Goal: Task Accomplishment & Management: Manage account settings

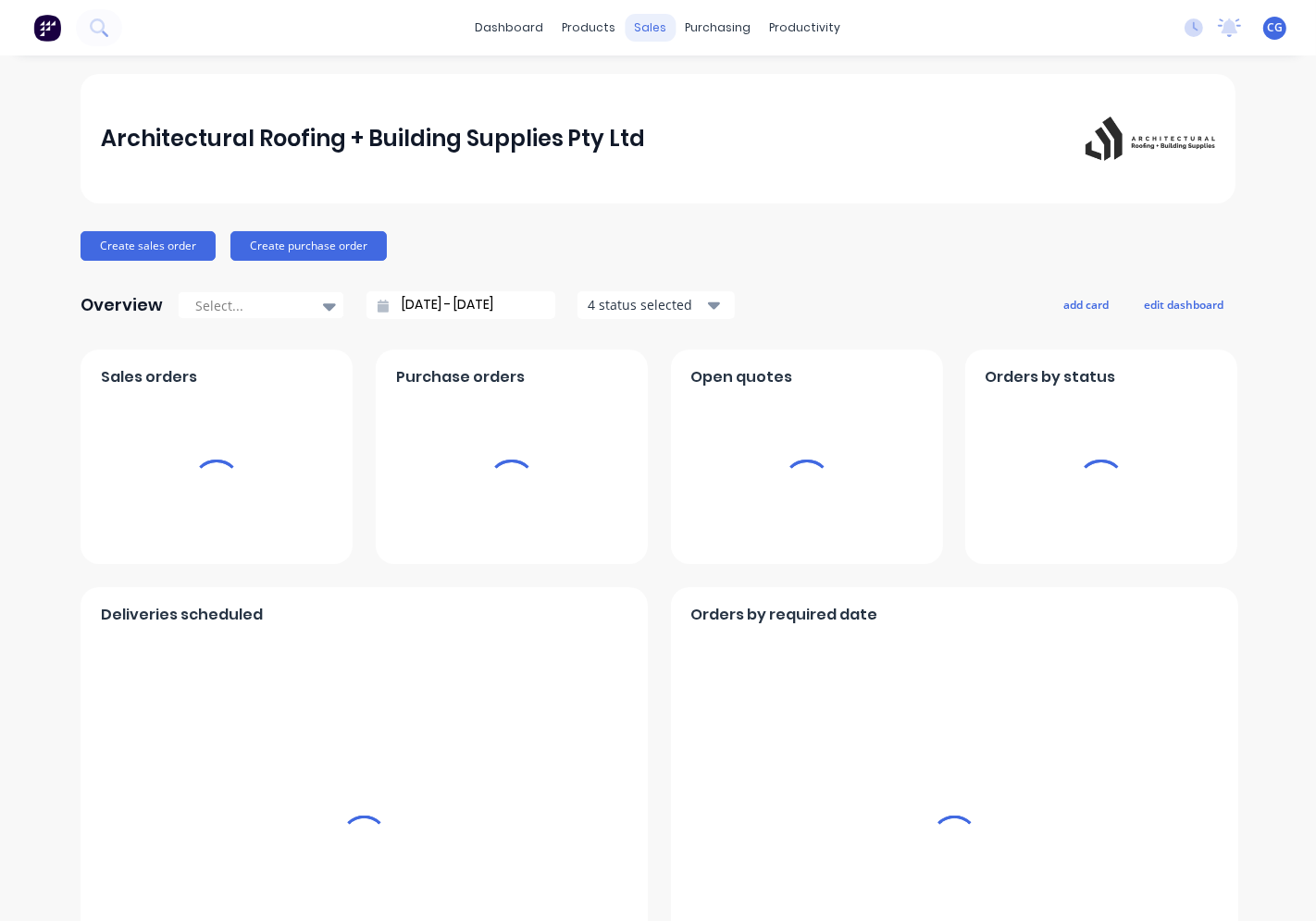
click at [677, 14] on div "purchasing" at bounding box center [719, 27] width 84 height 28
click at [643, 30] on div "sales" at bounding box center [651, 27] width 50 height 28
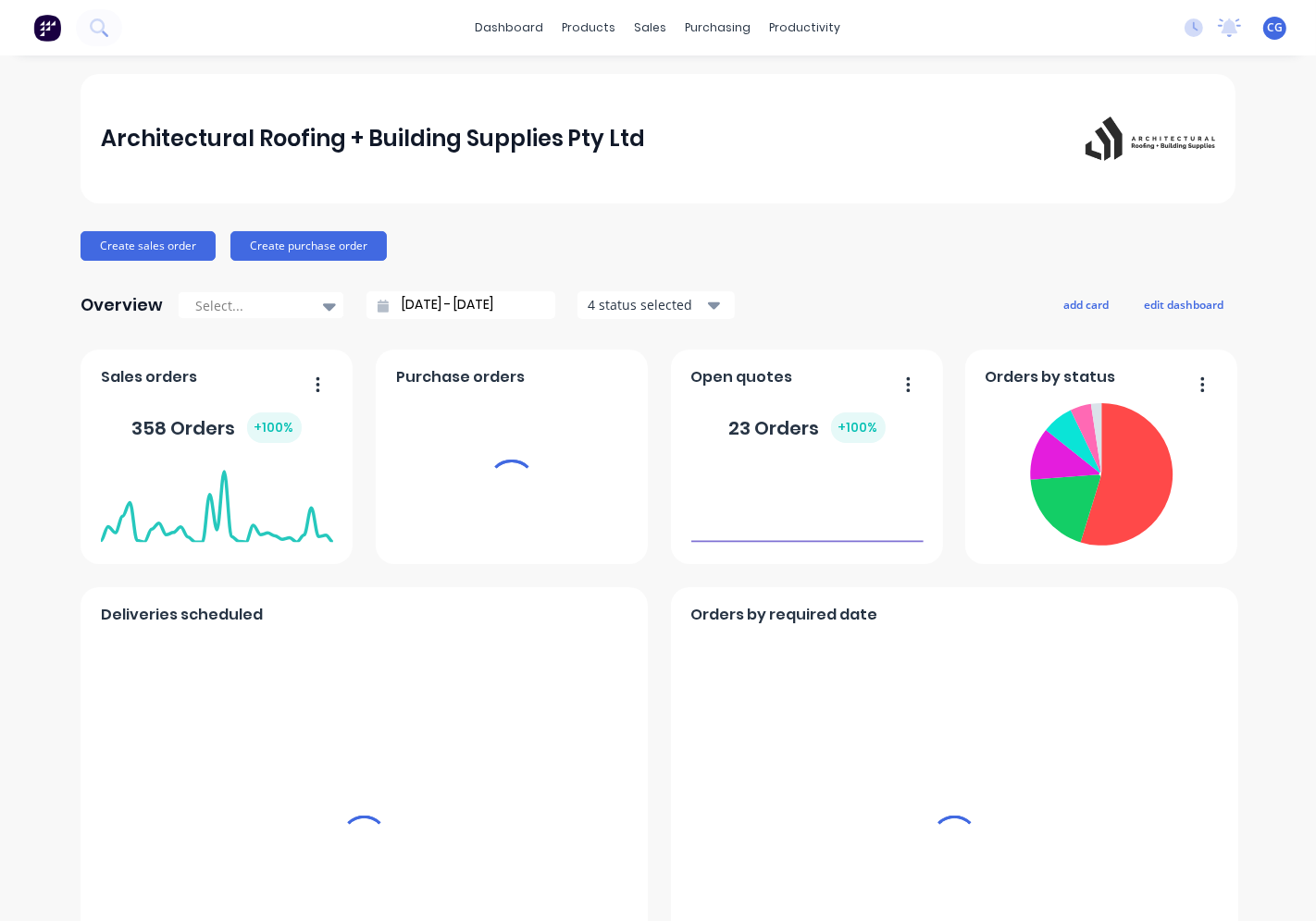
click at [641, 28] on div "sales" at bounding box center [651, 27] width 50 height 28
click at [635, 21] on div "sales" at bounding box center [651, 27] width 50 height 28
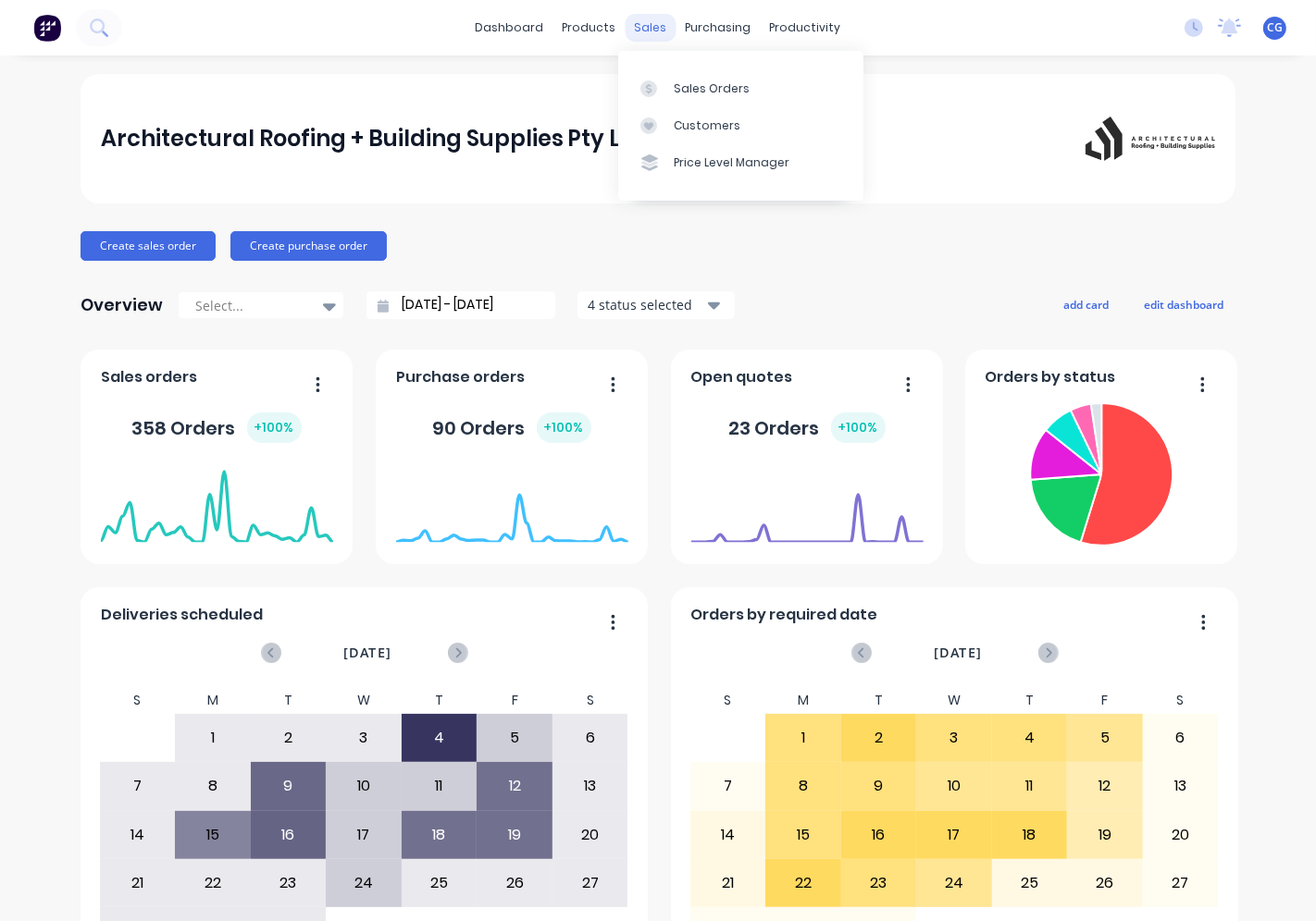
drag, startPoint x: 658, startPoint y: 25, endPoint x: 662, endPoint y: 35, distance: 10.8
click at [658, 25] on div "sales" at bounding box center [651, 27] width 50 height 28
drag, startPoint x: 696, startPoint y: 80, endPoint x: 717, endPoint y: 176, distance: 98.3
click at [697, 83] on div "Sales Orders" at bounding box center [712, 88] width 76 height 16
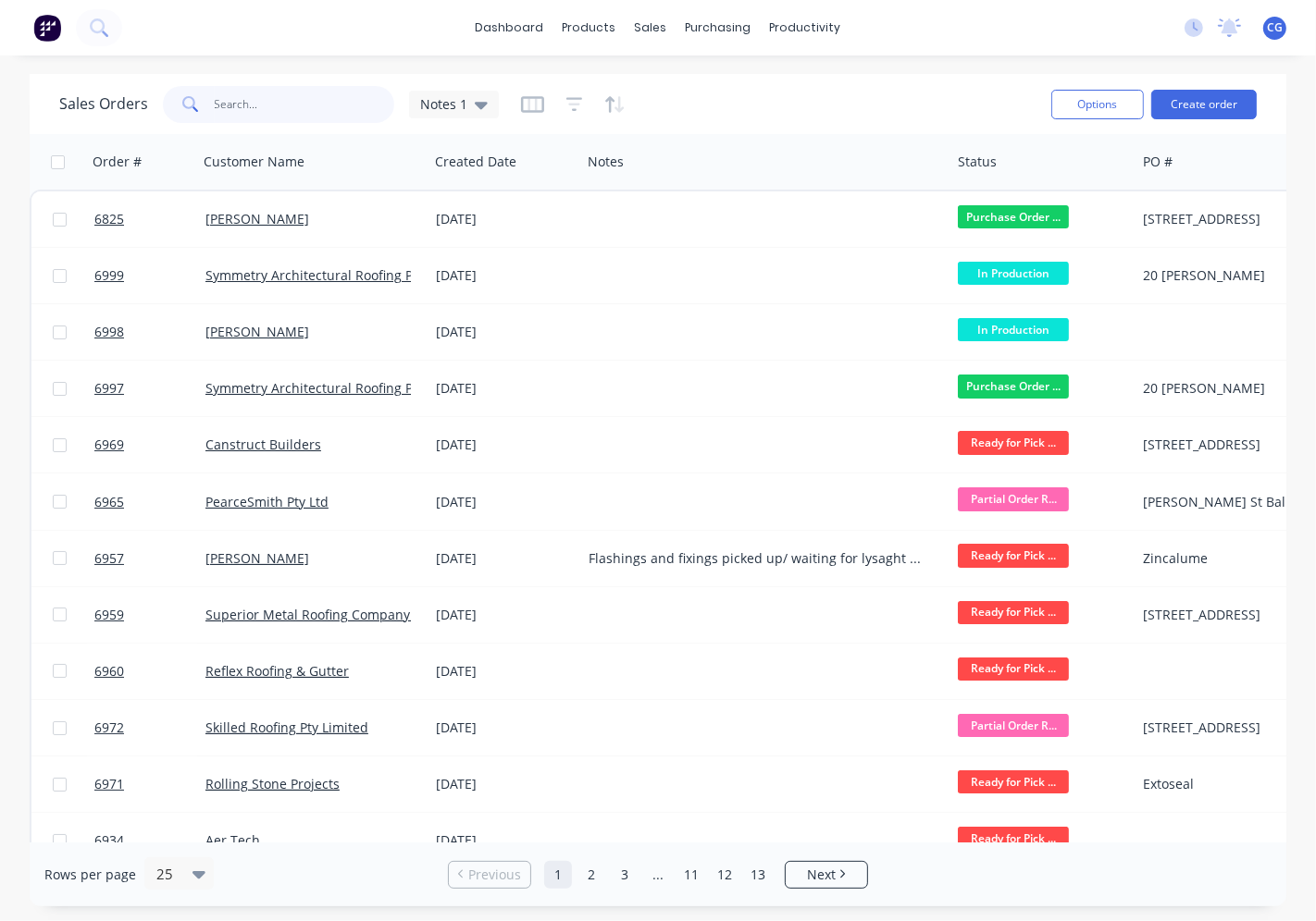
click at [307, 118] on input "text" at bounding box center [305, 105] width 180 height 37
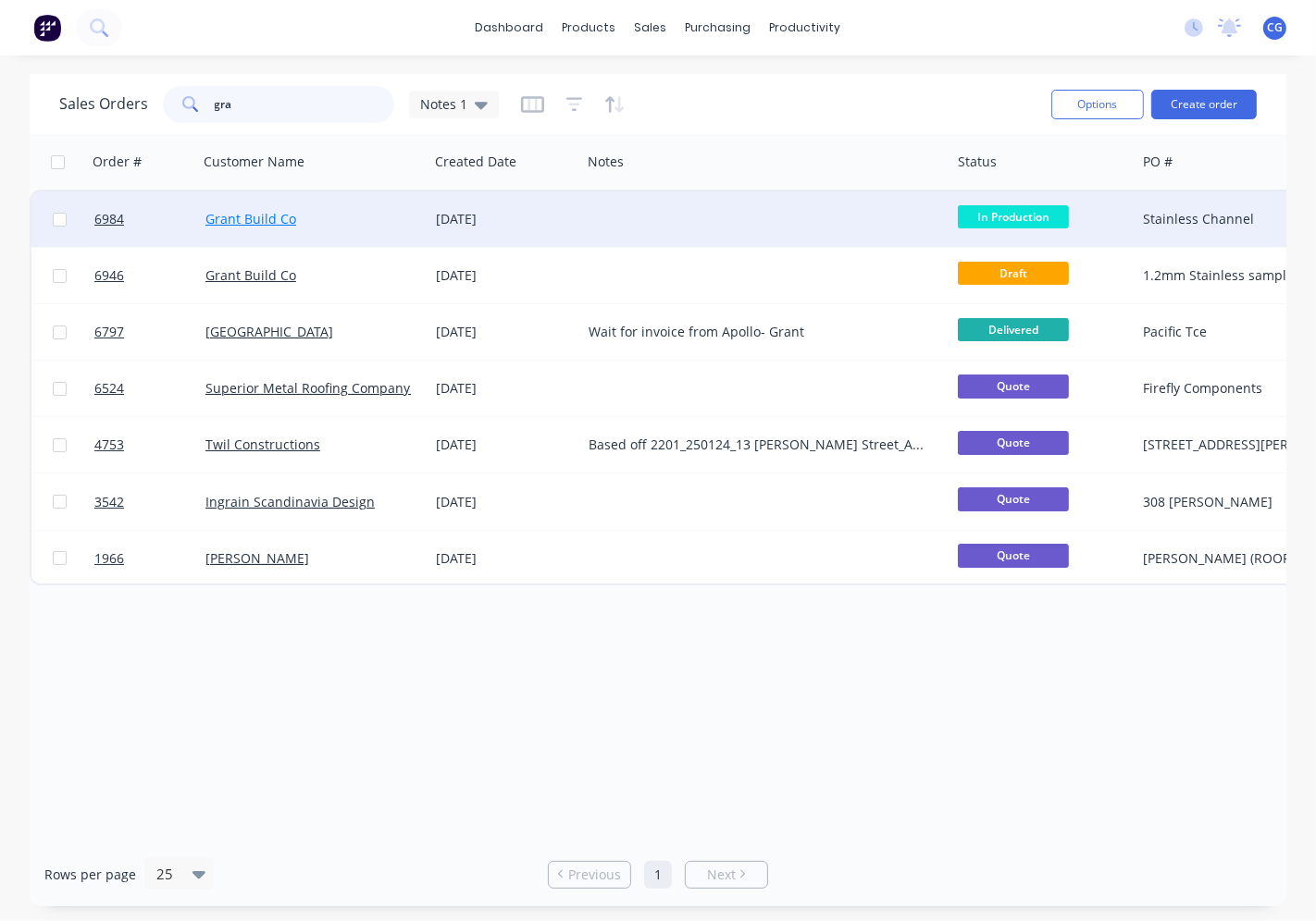
type input "gra"
click at [274, 217] on link "Grant Build Co" at bounding box center [251, 219] width 91 height 17
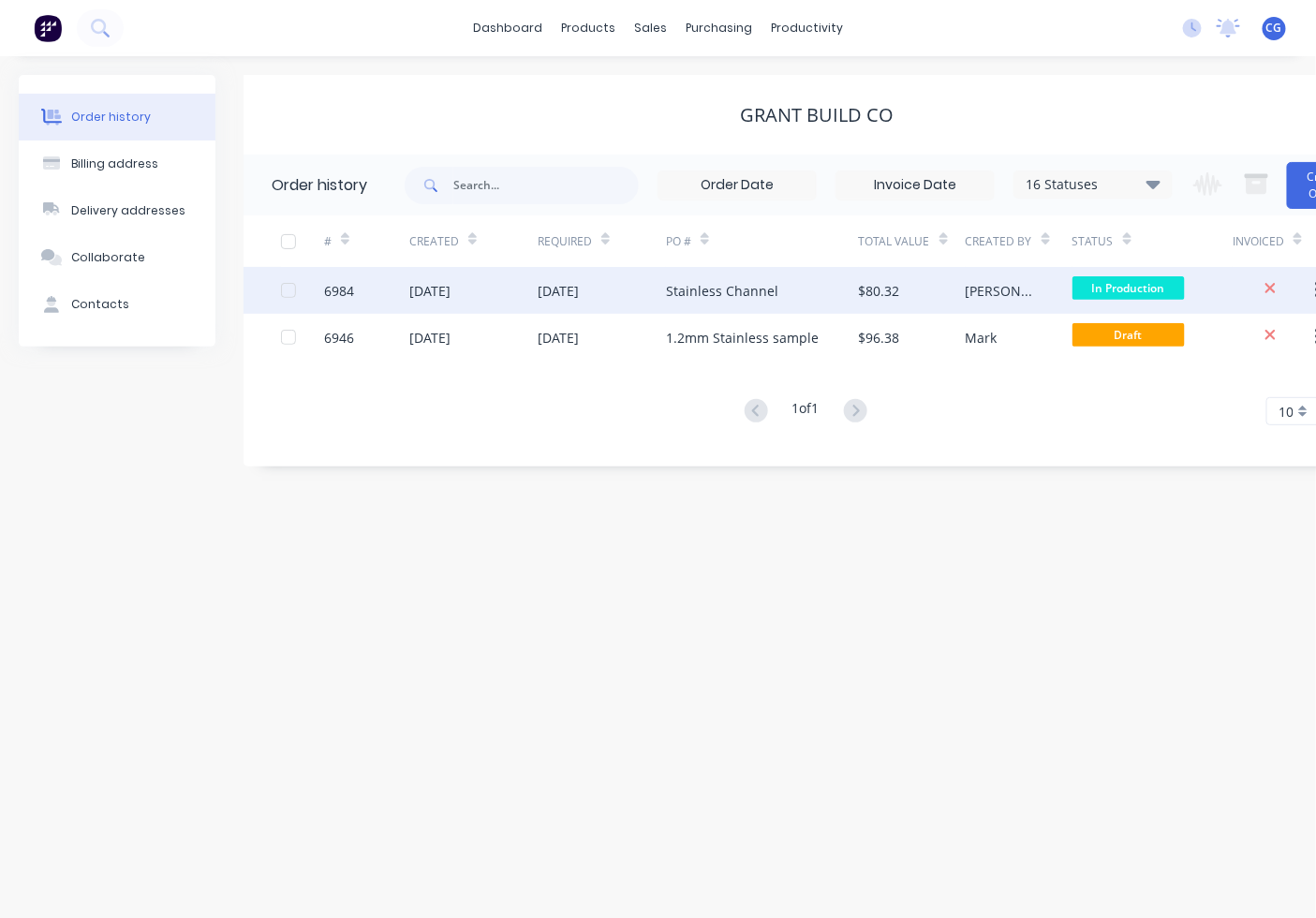
click at [882, 291] on div "$80.32" at bounding box center [879, 291] width 41 height 20
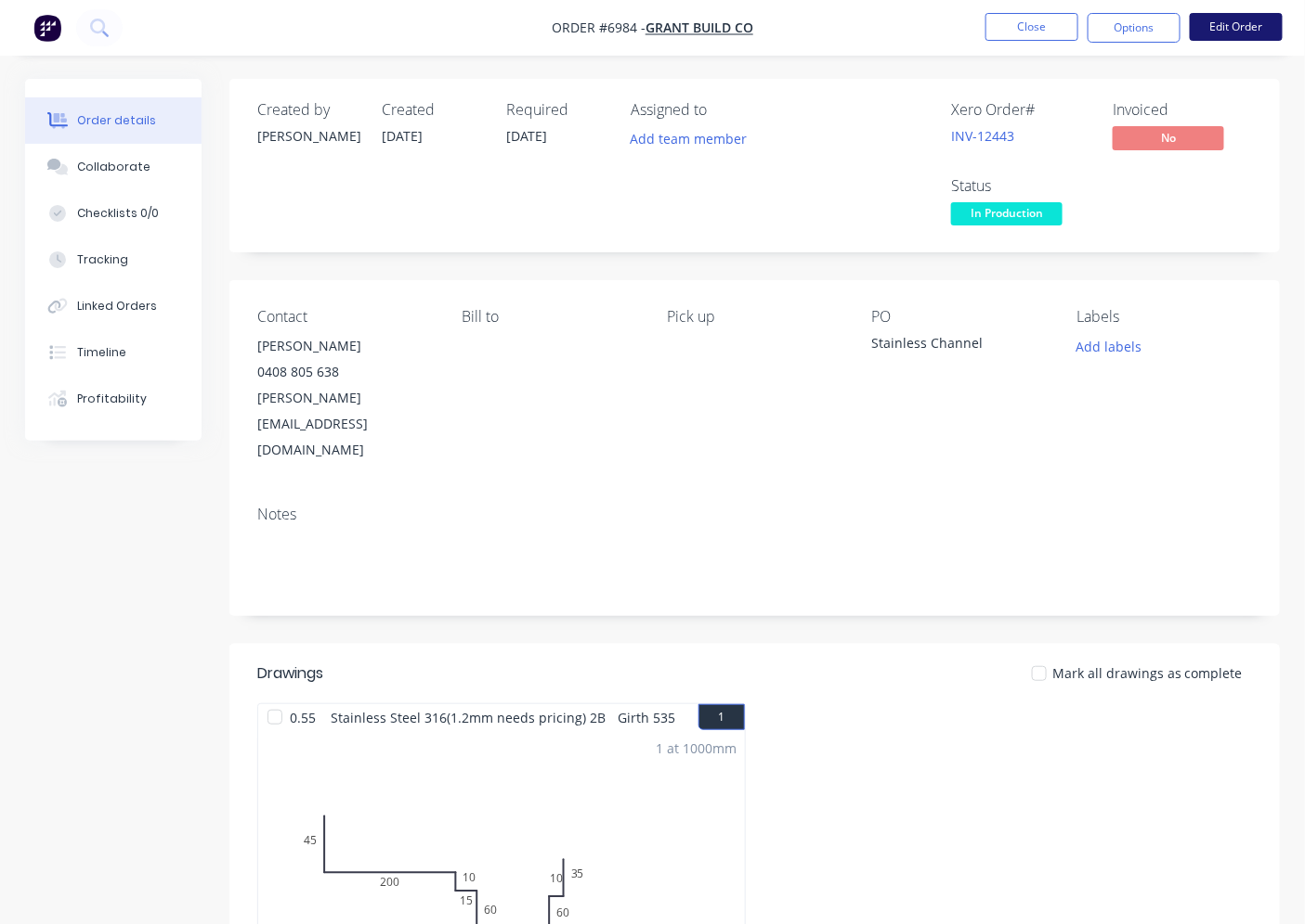
click at [1278, 33] on button "Edit Order" at bounding box center [1235, 26] width 92 height 28
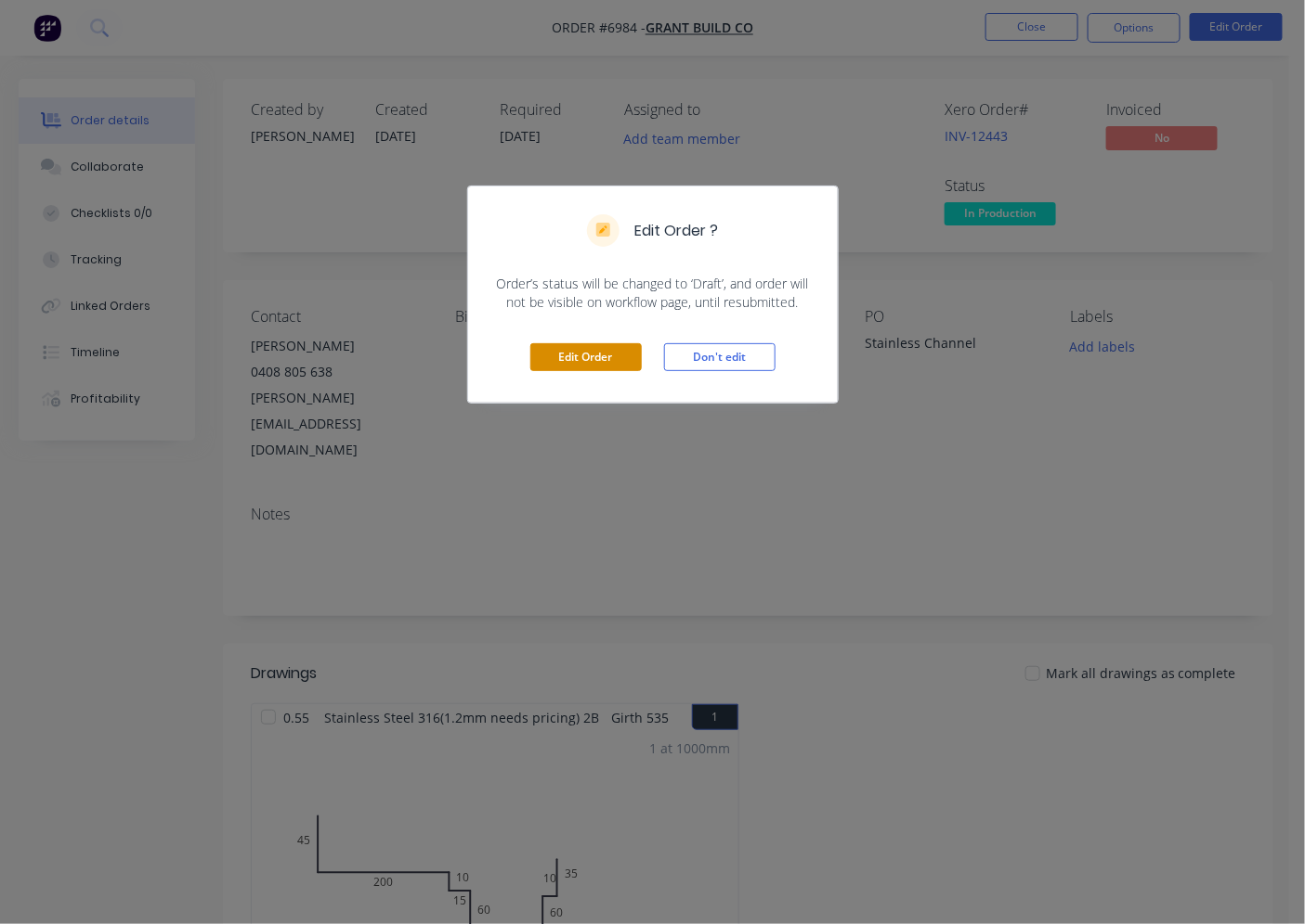
click at [605, 363] on button "Edit Order" at bounding box center [586, 357] width 112 height 28
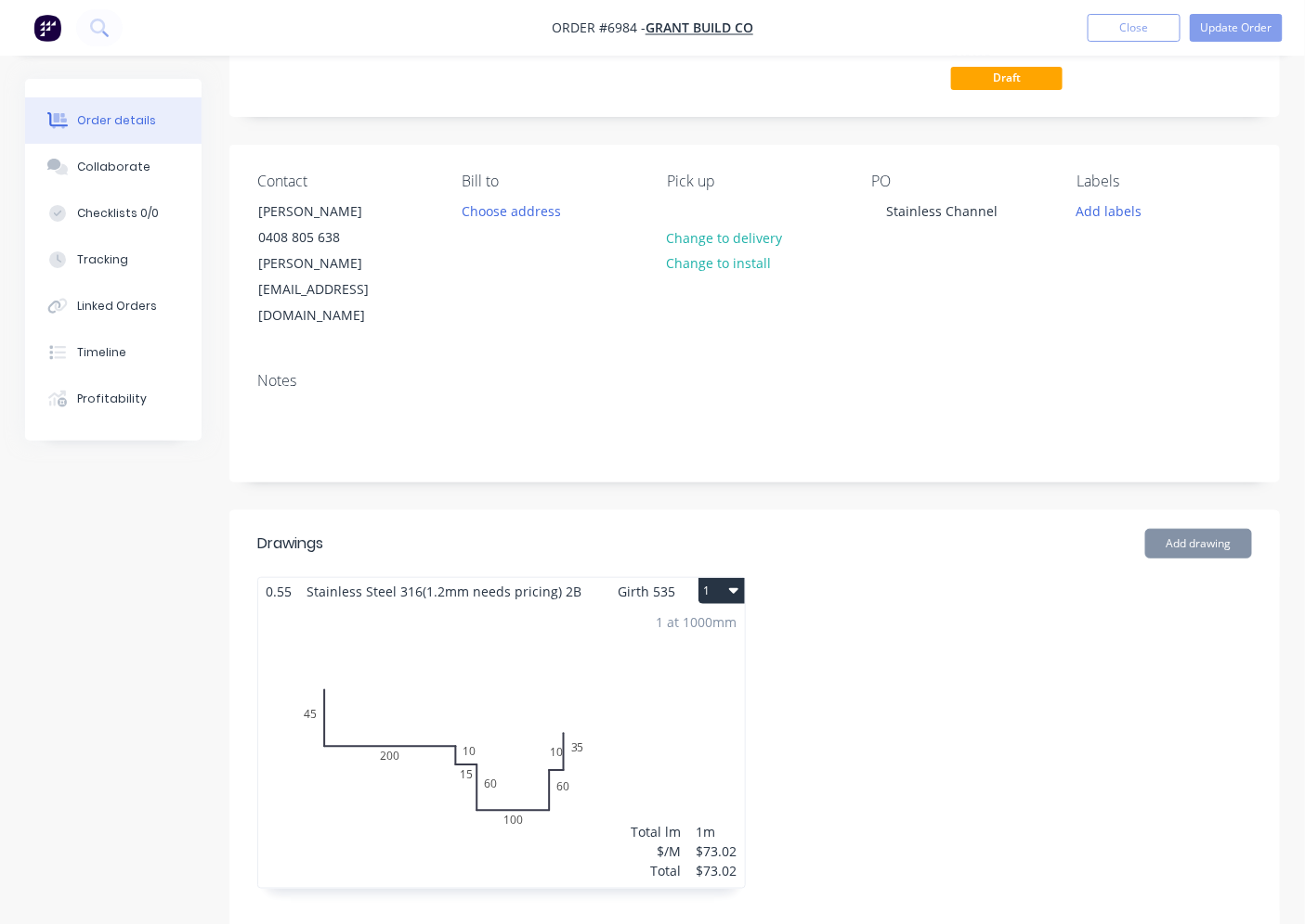
scroll to position [343, 0]
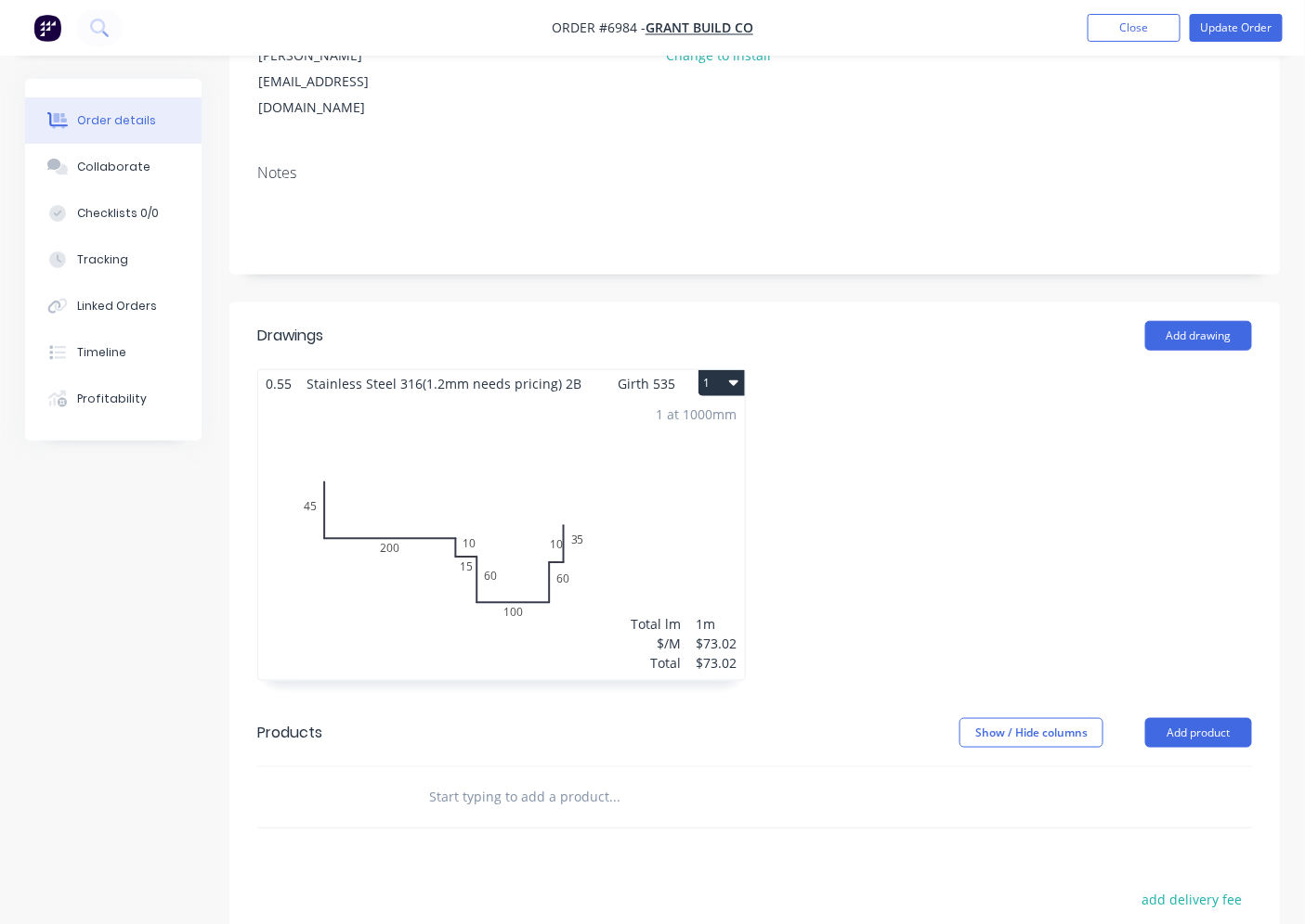
click at [691, 469] on div "1 at 1000mm Total lm $/M Total 1m $73.02 $73.02" at bounding box center [501, 538] width 487 height 283
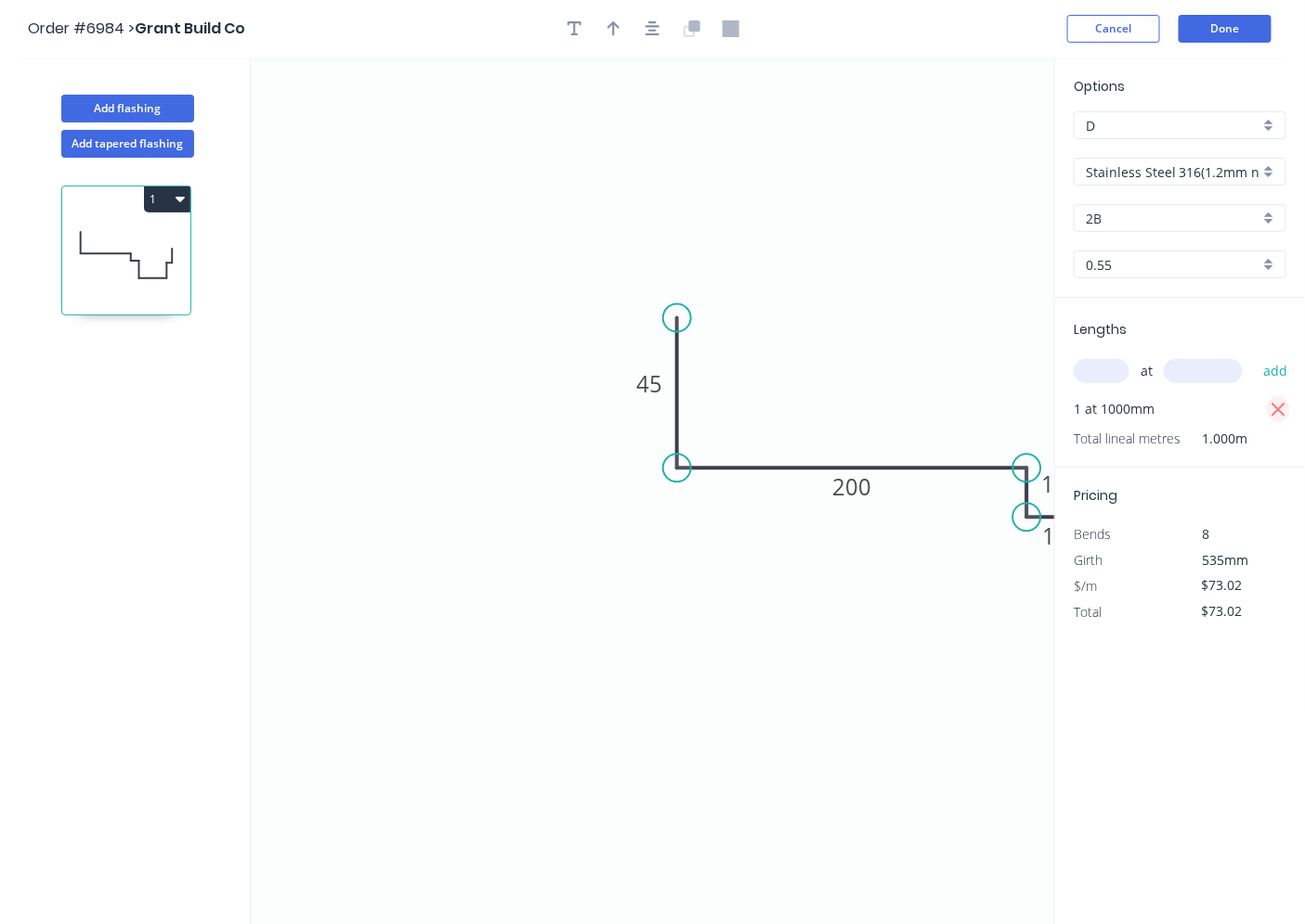
click at [1276, 406] on icon "button" at bounding box center [1278, 409] width 14 height 14
type input "$0.00"
drag, startPoint x: 1074, startPoint y: 376, endPoint x: 1090, endPoint y: 365, distance: 19.4
click at [1090, 365] on div "at add" at bounding box center [1181, 371] width 216 height 31
click at [1082, 367] on input "text" at bounding box center [1101, 371] width 55 height 24
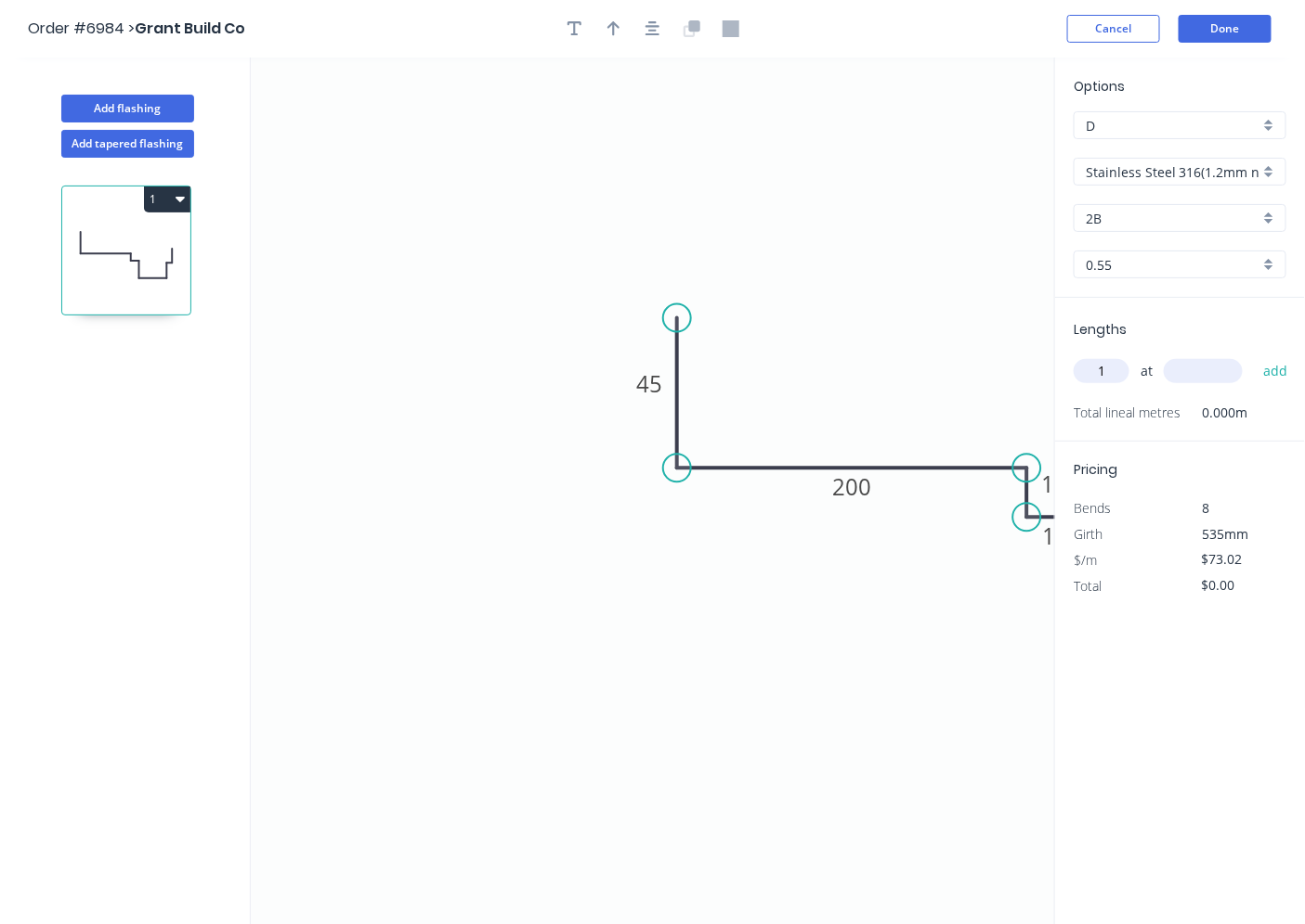
type input "1"
type input "600"
click at [1253, 355] on button "add" at bounding box center [1275, 371] width 44 height 31
type input "$73.02"
click at [1256, 39] on button "Done" at bounding box center [1224, 28] width 92 height 28
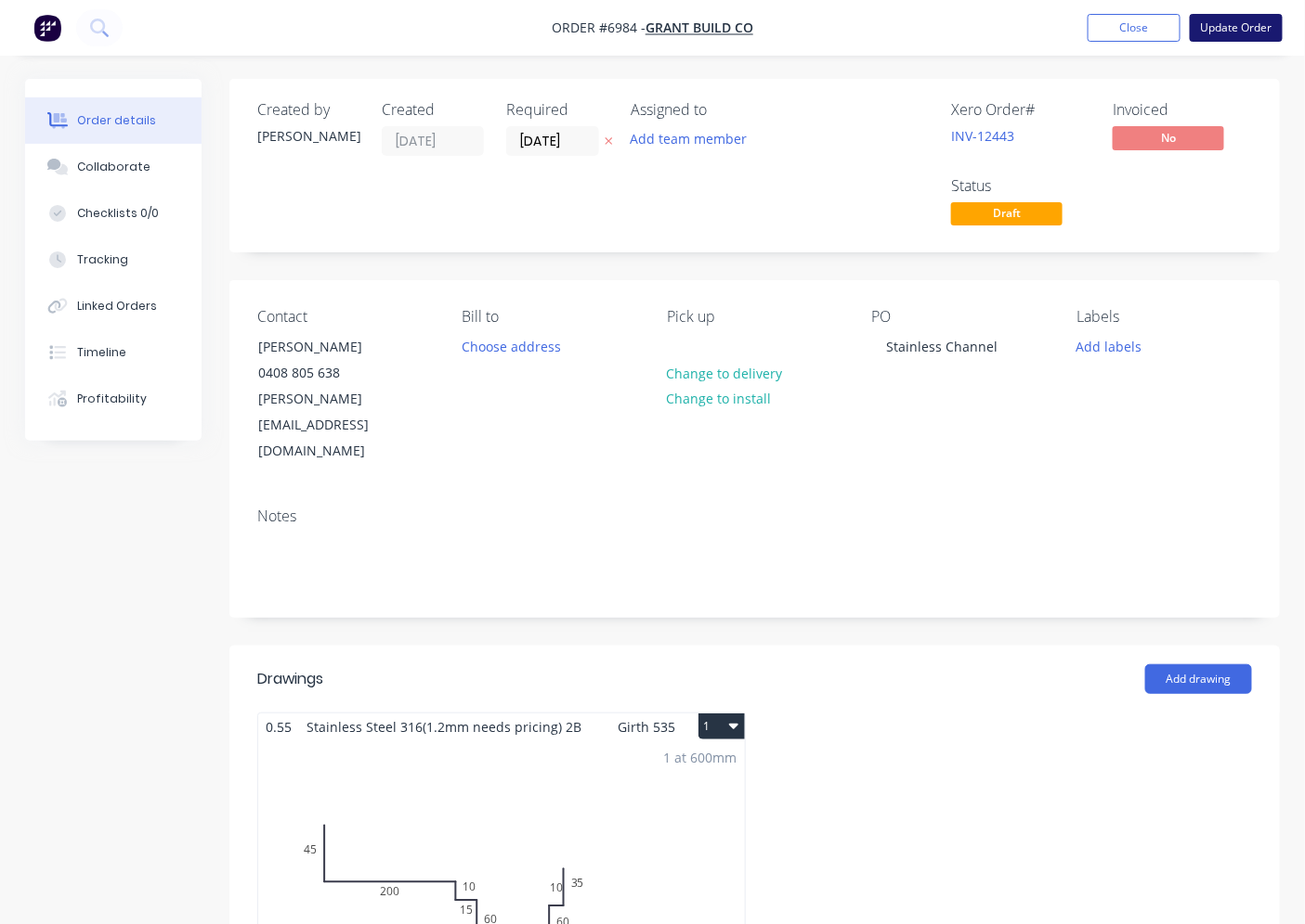
click at [1243, 26] on button "Update Order" at bounding box center [1235, 27] width 92 height 28
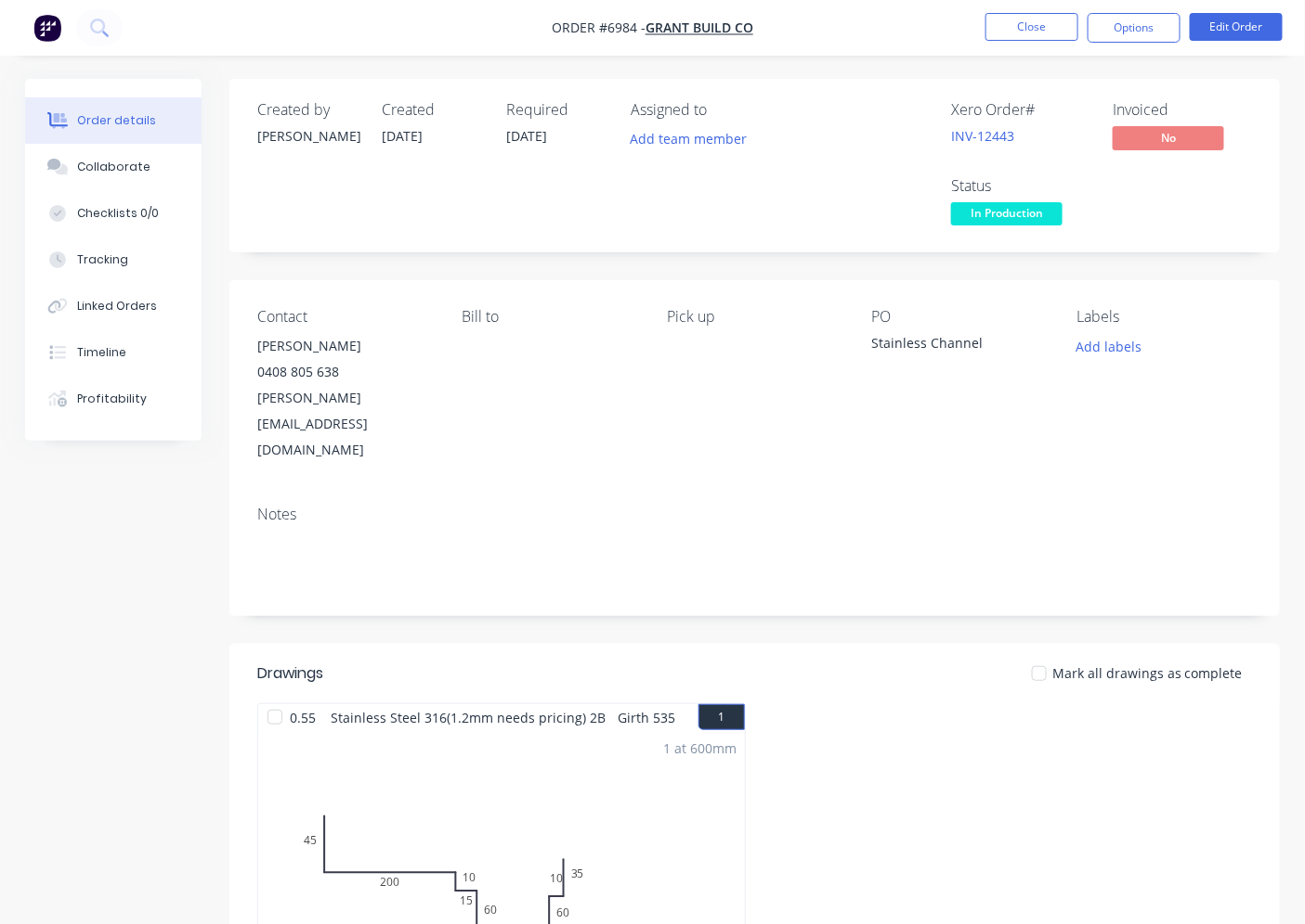
click at [1019, 225] on span "In Production" at bounding box center [1006, 214] width 112 height 23
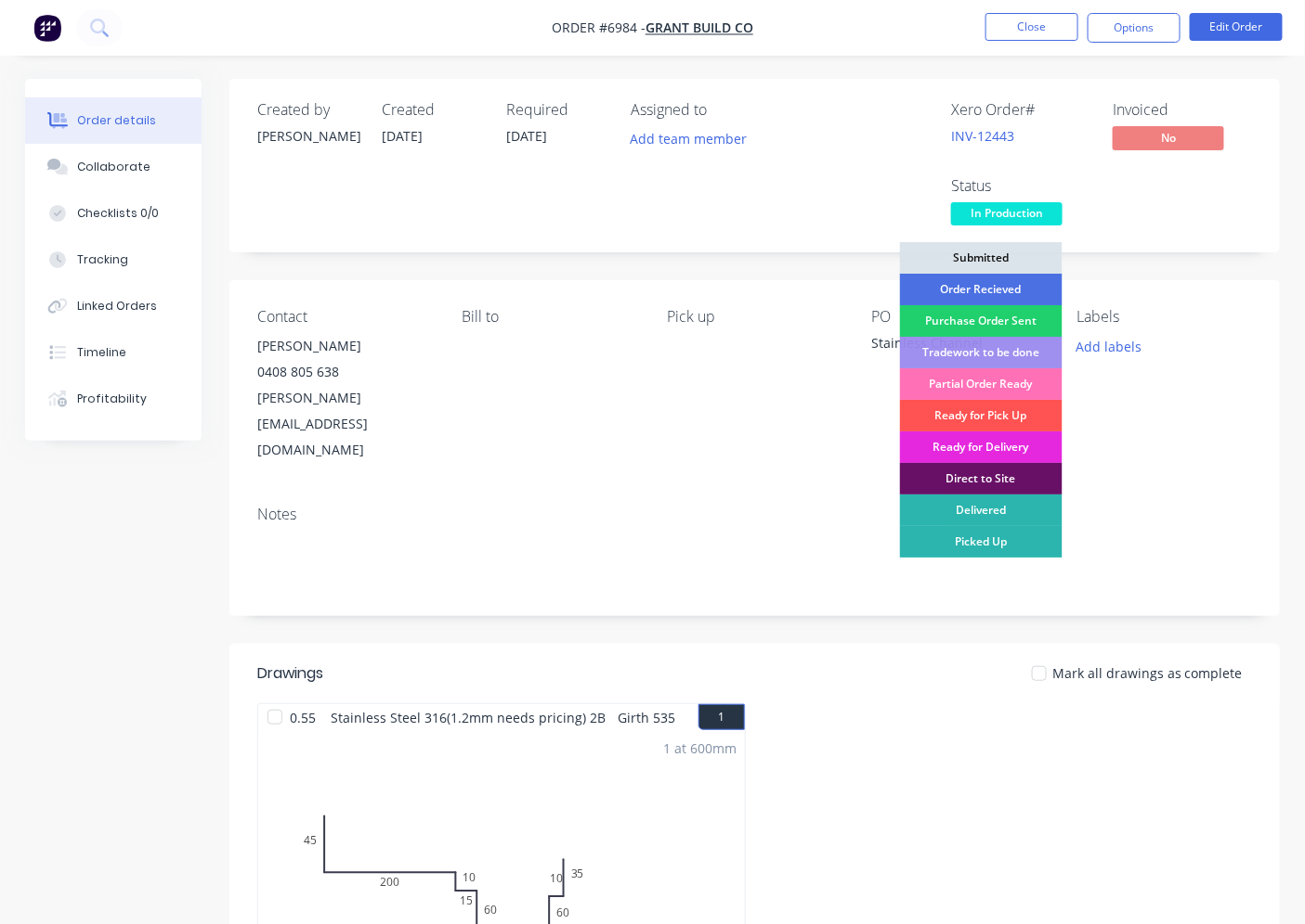
click at [1014, 415] on div "Ready for Pick Up" at bounding box center [981, 415] width 163 height 31
